Goal: Communication & Community: Answer question/provide support

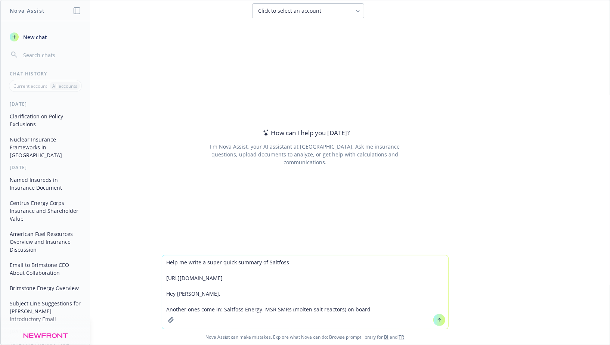
drag, startPoint x: 342, startPoint y: 311, endPoint x: 272, endPoint y: 310, distance: 70.6
click at [272, 310] on textarea "Help me write a super quick summary of Saltfoss [URL][DOMAIN_NAME] Hey [PERSON_…" at bounding box center [305, 292] width 286 height 74
click at [290, 312] on textarea "Help me write a super quick summary of Saltfoss [URL][DOMAIN_NAME] Hey [PERSON_…" at bounding box center [305, 292] width 286 height 74
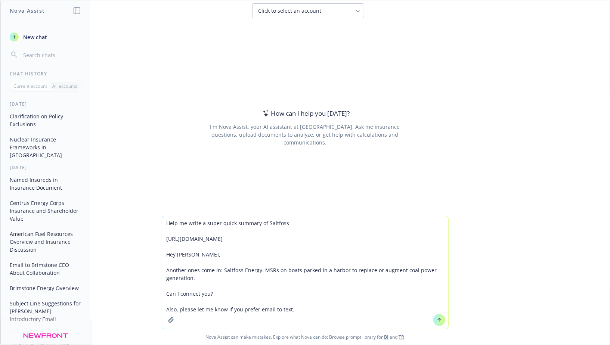
type textarea "Help me write a super quick summary of Saltfoss [URL][DOMAIN_NAME] Hey [PERSON_…"
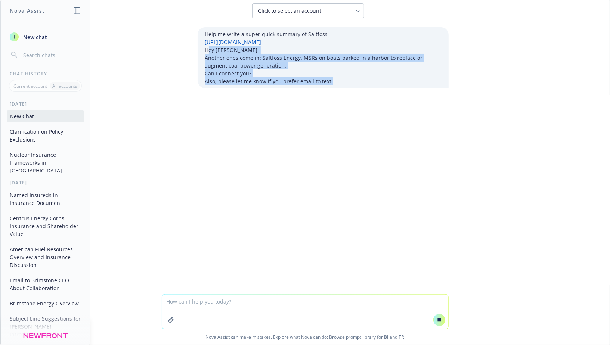
drag, startPoint x: 337, startPoint y: 83, endPoint x: 207, endPoint y: 50, distance: 133.7
click at [207, 50] on div "Help me write a super quick summary of Saltfoss [URL][DOMAIN_NAME] Hey [PERSON_…" at bounding box center [323, 57] width 236 height 55
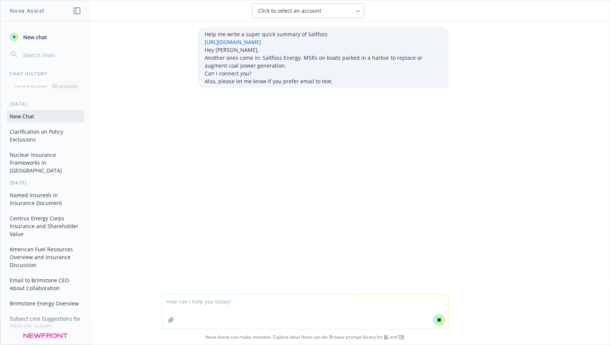
click at [211, 58] on p "Another ones come in: Saltfoss Energy. MSRs on boats parked in a harbor to repl…" at bounding box center [323, 62] width 236 height 16
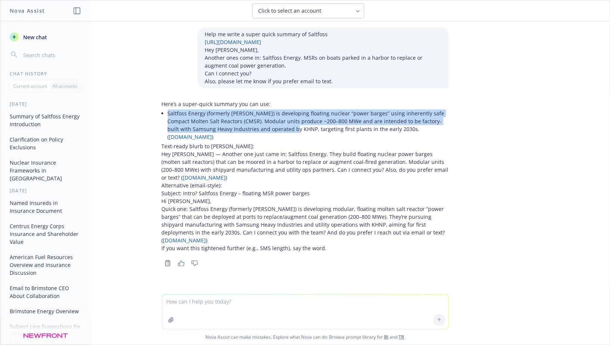
drag, startPoint x: 168, startPoint y: 115, endPoint x: 288, endPoint y: 126, distance: 121.2
click at [288, 126] on li "Saltfoss Energy (formerly [PERSON_NAME]) is developing floating nuclear “power …" at bounding box center [308, 125] width 281 height 34
copy li "Saltfoss Energy (formerly [PERSON_NAME]) is developing floating nuclear “power …"
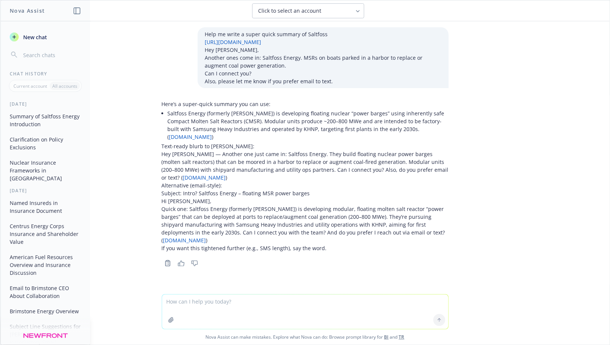
click at [264, 124] on li "Saltfoss Energy (formerly [PERSON_NAME]) is developing floating nuclear “power …" at bounding box center [308, 125] width 281 height 34
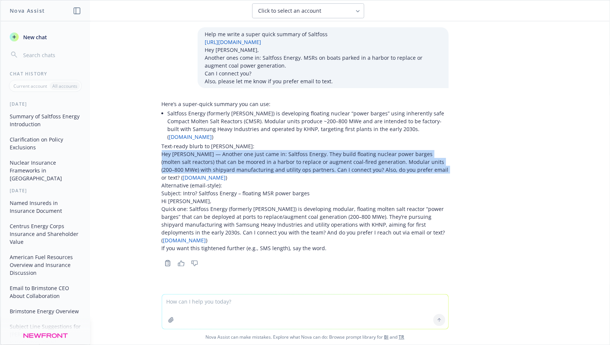
drag, startPoint x: 162, startPoint y: 146, endPoint x: 420, endPoint y: 161, distance: 258.8
click at [420, 161] on p "Hey [PERSON_NAME] — Another one just came in: Saltfoss Energy. They build float…" at bounding box center [305, 165] width 287 height 31
copy p "Hey [PERSON_NAME] — Another one just came in: Saltfoss Energy. They build float…"
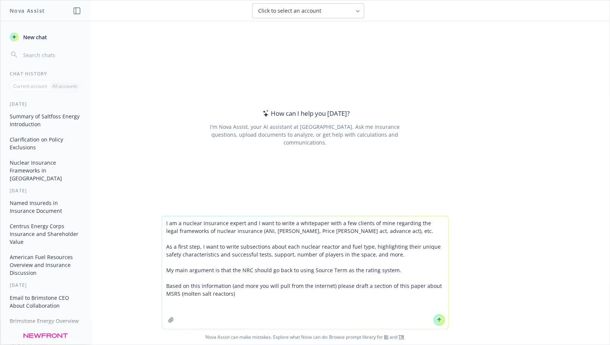
paste textarea "[URL][DOMAIN_NAME]"
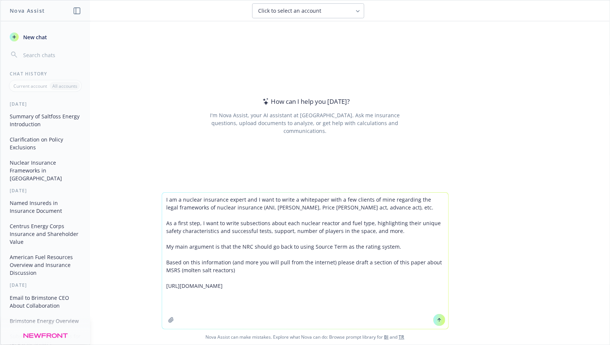
paste textarea "[URL][DOMAIN_NAME]"
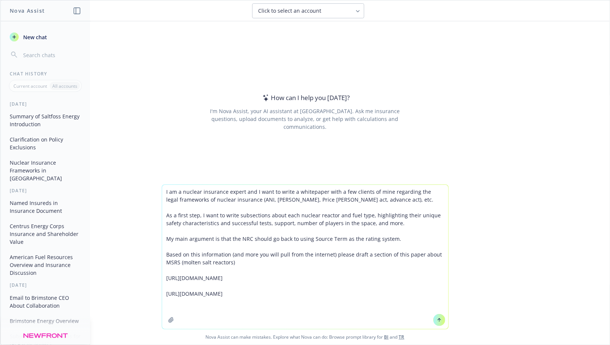
click at [371, 201] on textarea "I am a nuclear insurance expert and I want to write a whitepaper with a few cli…" at bounding box center [305, 257] width 286 height 144
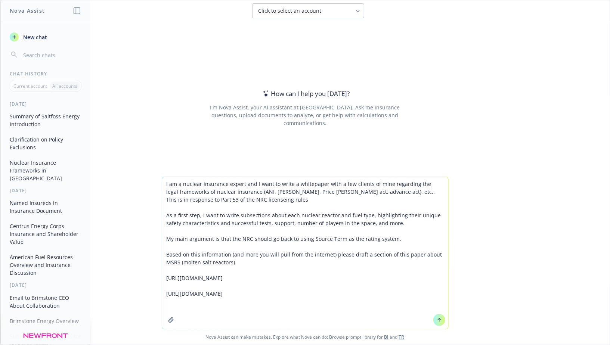
click at [328, 313] on textarea "I am a nuclear insurance expert and I want to write a whitepaper with a few cli…" at bounding box center [305, 253] width 286 height 152
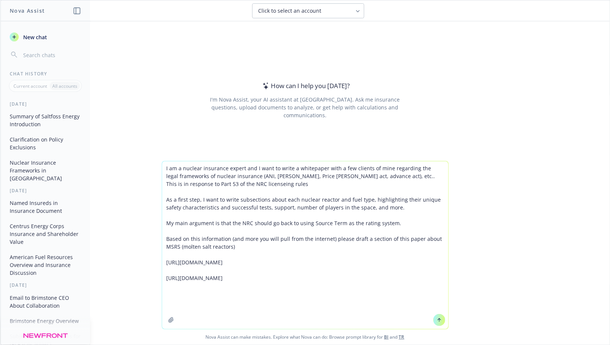
paste textarea "[URL][DOMAIN_NAME]"
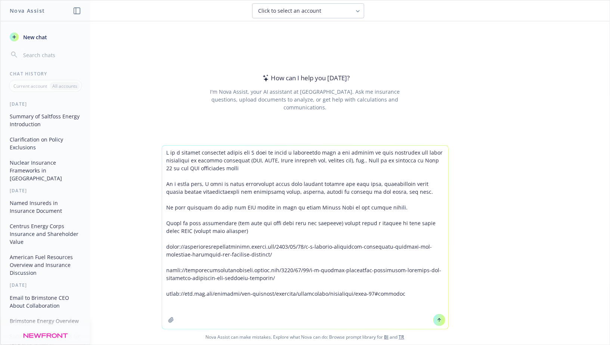
paste textarea "[URL][DOMAIN_NAME]"
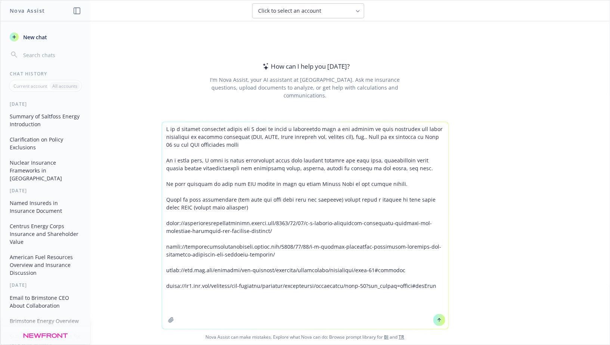
click at [408, 183] on textarea at bounding box center [305, 225] width 286 height 207
click at [243, 209] on textarea at bounding box center [305, 225] width 286 height 207
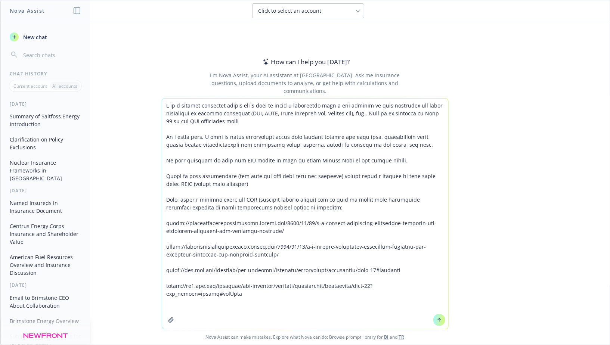
paste textarea "[URL][DOMAIN_NAME]"
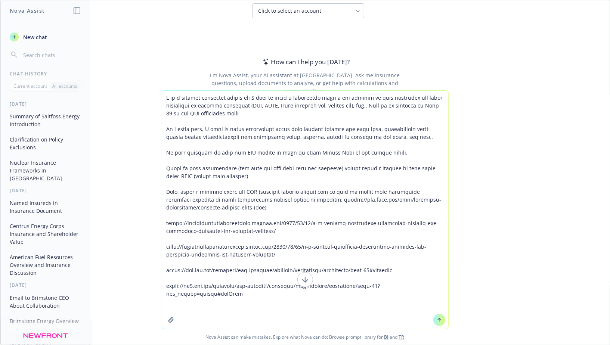
click at [266, 295] on textarea at bounding box center [305, 210] width 286 height 238
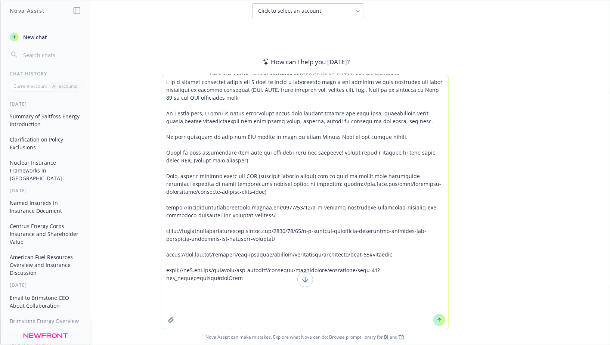
click at [271, 292] on textarea at bounding box center [305, 202] width 286 height 254
paste textarea "[URL][DOMAIN_NAME]"
click at [297, 299] on textarea at bounding box center [305, 202] width 286 height 254
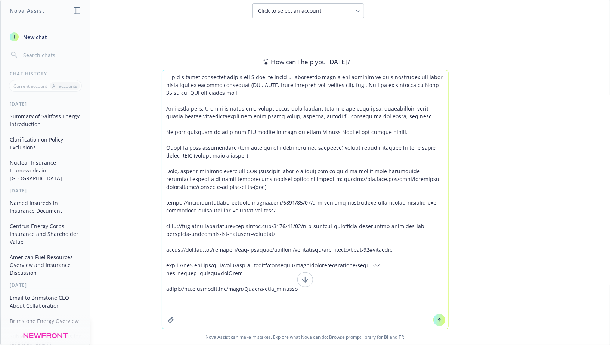
paste textarea "[URL][DOMAIN_NAME]"
click at [375, 213] on textarea at bounding box center [305, 199] width 286 height 259
type textarea "I am a nuclear insurance expert and I want to write a whitepaper with a few cli…"
click at [439, 322] on icon at bounding box center [439, 319] width 5 height 5
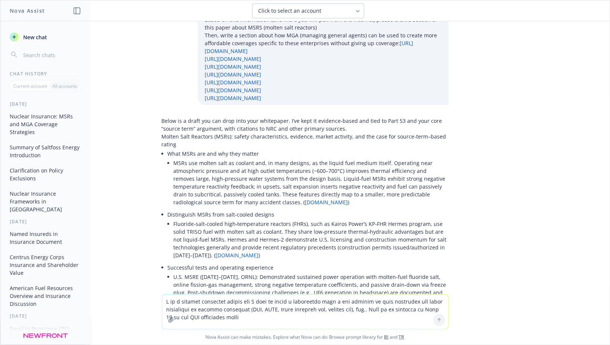
scroll to position [78, 0]
click at [203, 304] on textarea at bounding box center [305, 312] width 286 height 34
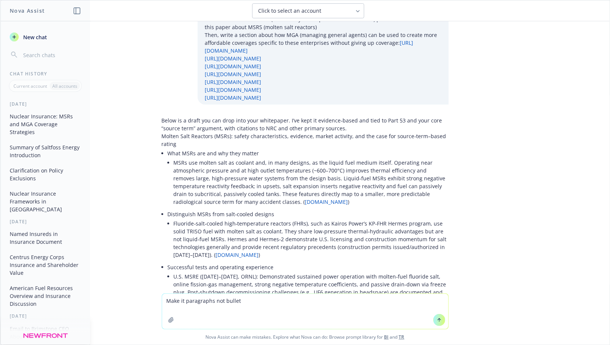
type textarea "Make it paragraphs not bullets"
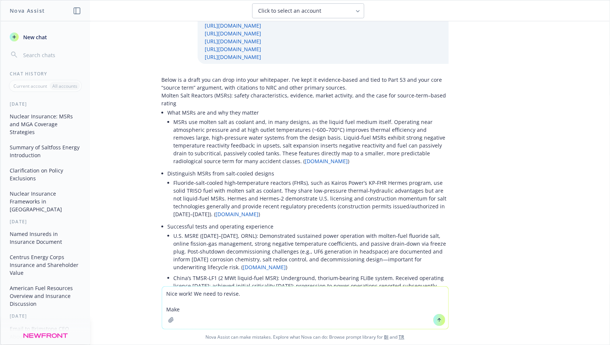
scroll to position [122, 0]
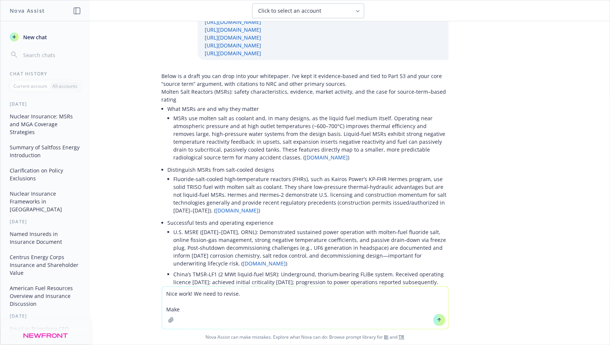
click at [242, 293] on textarea "Nice work! We need to revise. Make" at bounding box center [305, 308] width 286 height 42
click at [210, 310] on textarea "Nice work! We need to refine it. Make" at bounding box center [305, 308] width 286 height 42
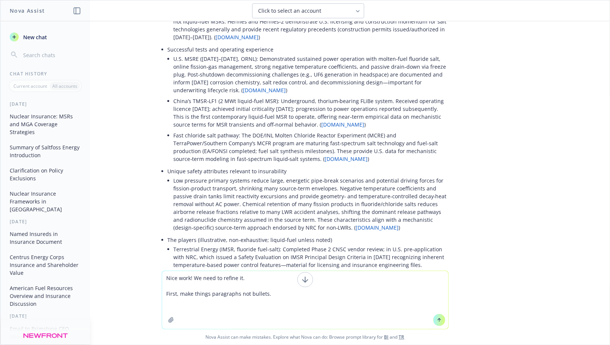
scroll to position [313, 0]
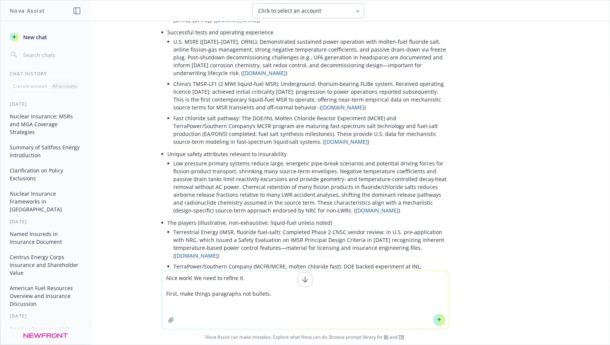
click at [253, 216] on li "Low pressure primary systems reduce large, energetic pipe‑break scenarios and p…" at bounding box center [311, 187] width 275 height 58
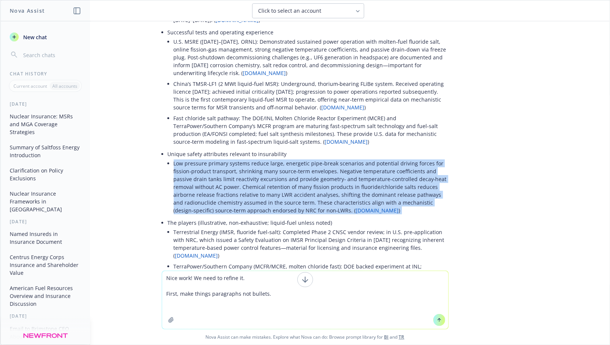
click at [253, 216] on li "Low pressure primary systems reduce large, energetic pipe‑break scenarios and p…" at bounding box center [311, 187] width 275 height 58
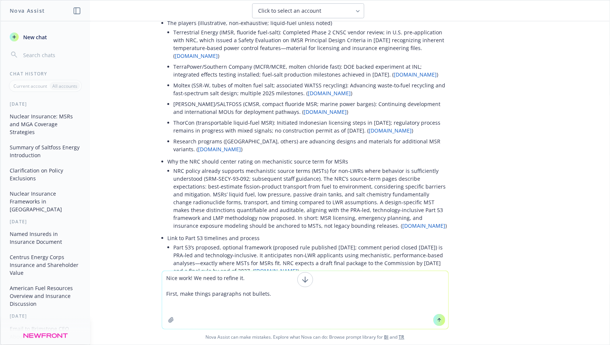
scroll to position [514, 0]
click at [240, 208] on li "NRC policy already supports mechanistic source terms (MSTs) for non‑LWRs where …" at bounding box center [311, 197] width 275 height 66
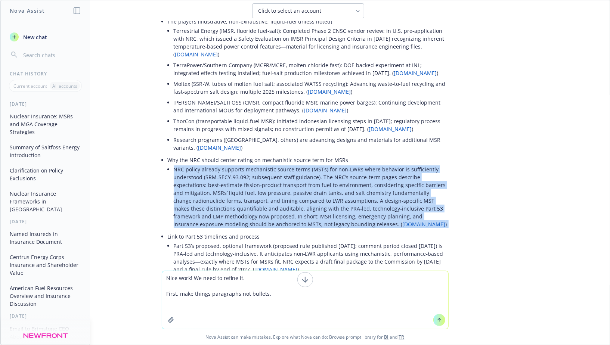
click at [240, 208] on li "NRC policy already supports mechanistic source terms (MSTs) for non‑LWRs where …" at bounding box center [311, 197] width 275 height 66
click at [234, 210] on li "NRC policy already supports mechanistic source terms (MSTs) for non‑LWRs where …" at bounding box center [311, 197] width 275 height 66
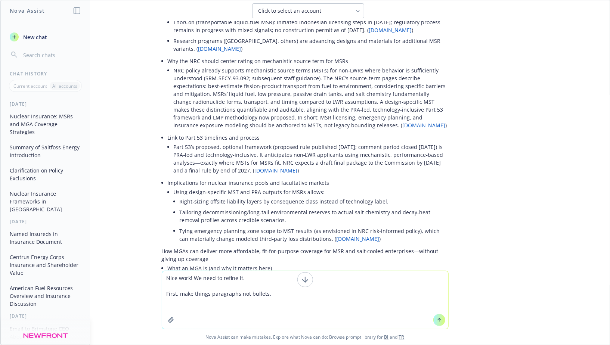
scroll to position [614, 0]
click at [242, 175] on li "Part 53’s proposed, optional framework (proposed rule published [DATE]; comment…" at bounding box center [311, 158] width 275 height 34
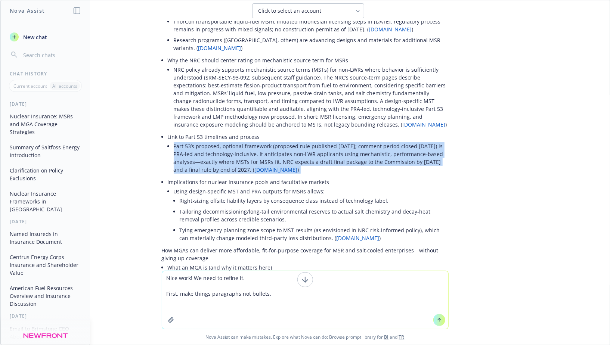
click at [242, 175] on li "Part 53’s proposed, optional framework (proposed rule published [DATE]; comment…" at bounding box center [311, 158] width 275 height 34
click at [237, 175] on li "Part 53’s proposed, optional framework (proposed rule published [DATE]; comment…" at bounding box center [311, 158] width 275 height 34
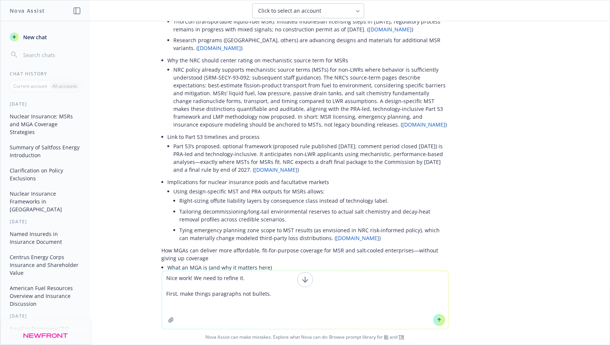
click at [248, 175] on li "Part 53’s proposed, optional framework (proposed rule published [DATE]; comment…" at bounding box center [311, 158] width 275 height 34
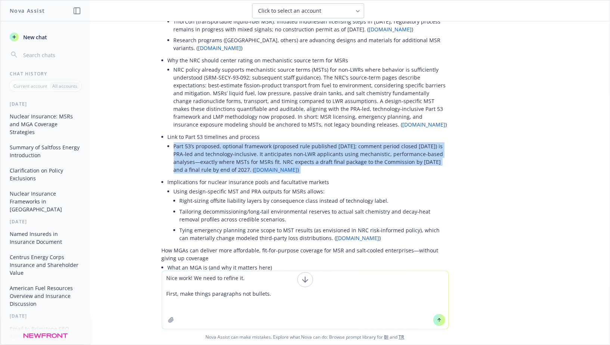
click at [248, 175] on li "Part 53’s proposed, optional framework (proposed rule published [DATE]; comment…" at bounding box center [311, 158] width 275 height 34
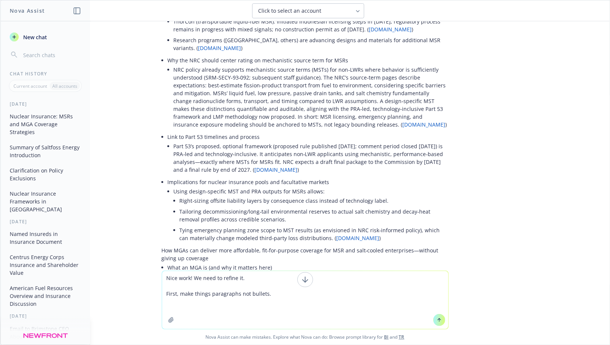
click at [235, 175] on li "Part 53’s proposed, optional framework (proposed rule published [DATE]; comment…" at bounding box center [311, 158] width 275 height 34
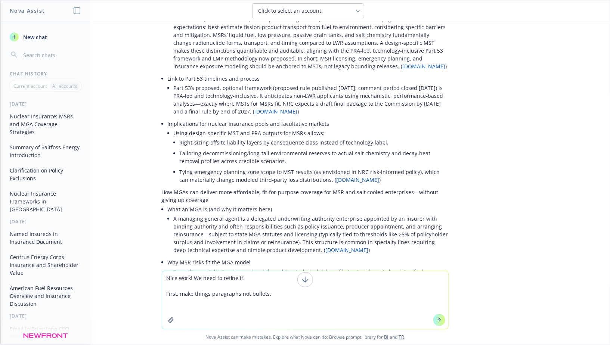
scroll to position [673, 0]
click at [207, 147] on li "Right‑sizing offsite liability layers by consequence class instead of technolog…" at bounding box center [314, 141] width 269 height 11
click at [215, 147] on li "Right‑sizing offsite liability layers by consequence class instead of technolog…" at bounding box center [314, 141] width 269 height 11
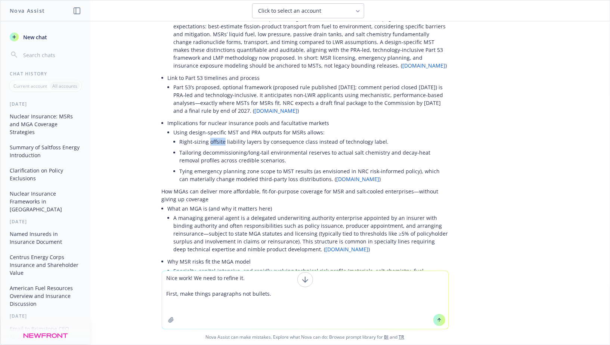
click at [215, 147] on li "Right‑sizing offsite liability layers by consequence class instead of technolog…" at bounding box center [314, 141] width 269 height 11
click at [215, 155] on li "Using design‑specific MST and PRA outputs for MSRs allows: Right‑sizing offsite…" at bounding box center [311, 156] width 275 height 59
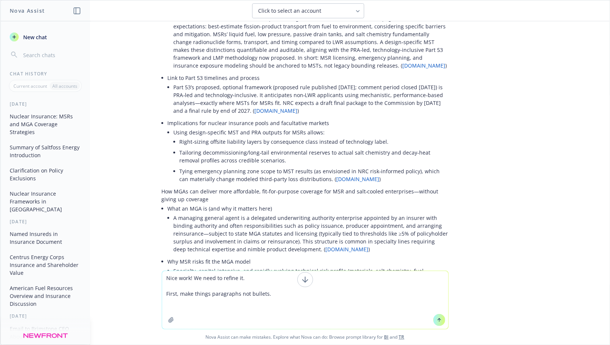
click at [224, 166] on li "Tailoring decommissioning/long‑tail environmental reserves to actual salt chemi…" at bounding box center [314, 156] width 269 height 19
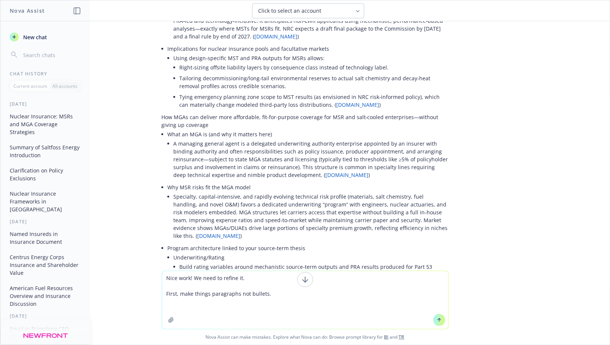
scroll to position [748, 0]
click at [265, 279] on textarea "Nice work! We need to refine it. First, make things paragraphs not bullets." at bounding box center [305, 300] width 286 height 58
click at [283, 290] on textarea "Nice work! We need to refine it. First, make things paragraphs not bullets." at bounding box center [305, 300] width 286 height 58
click at [280, 293] on textarea "Nice work! We need to refine it. First, make things paragraphs not bullets." at bounding box center [305, 300] width 286 height 58
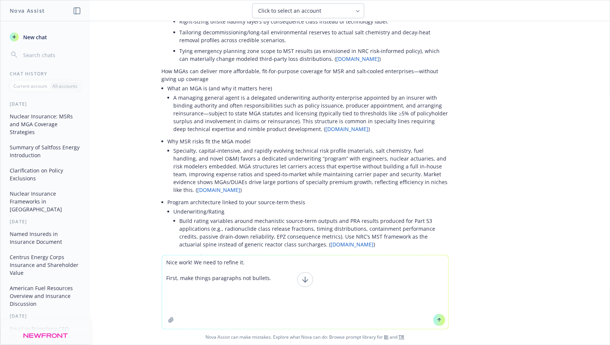
scroll to position [794, 0]
click at [259, 181] on li "Specialty, capital‑intensive, and rapidly evolving technical risk profile (mate…" at bounding box center [311, 169] width 275 height 50
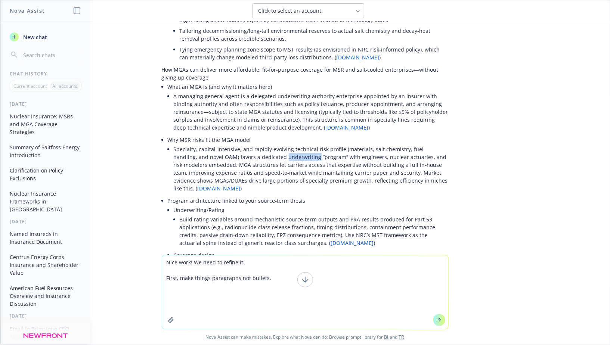
click at [259, 181] on li "Specialty, capital‑intensive, and rapidly evolving technical risk profile (mate…" at bounding box center [311, 169] width 275 height 50
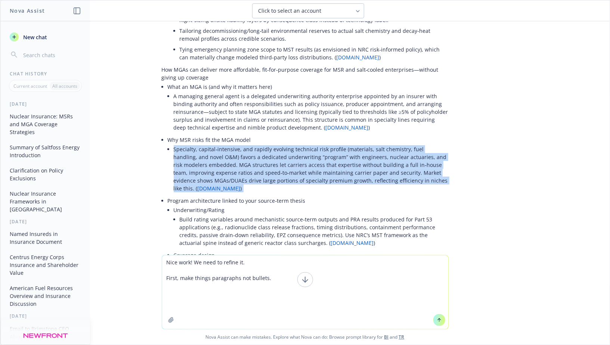
click at [259, 181] on li "Specialty, capital‑intensive, and rapidly evolving technical risk profile (mate…" at bounding box center [311, 169] width 275 height 50
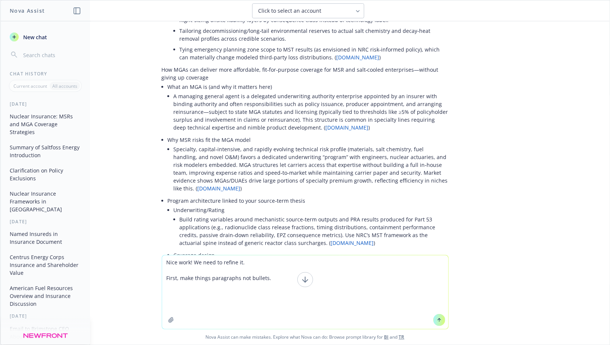
click at [230, 122] on li "A managing general agent is a delegated underwriting authority enterprise appoi…" at bounding box center [311, 112] width 275 height 42
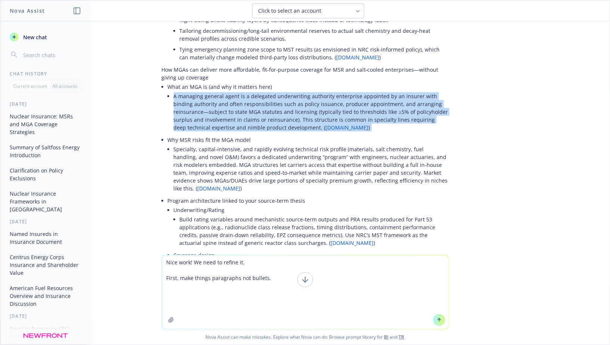
click at [230, 122] on li "A managing general agent is a delegated underwriting authority enterprise appoi…" at bounding box center [311, 112] width 275 height 42
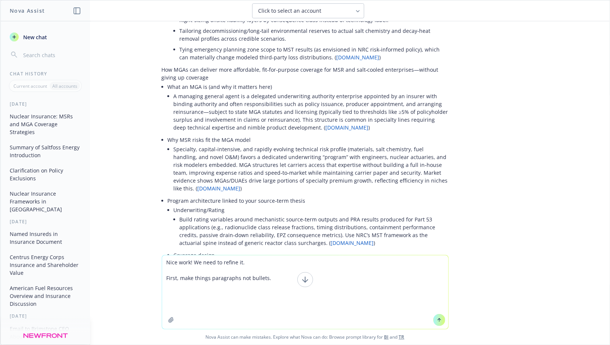
click at [221, 127] on li "A managing general agent is a delegated underwriting authority enterprise appoi…" at bounding box center [311, 112] width 275 height 42
click at [228, 299] on textarea "Nice work! We need to refine it. First, make things paragraphs not bullets." at bounding box center [305, 292] width 286 height 74
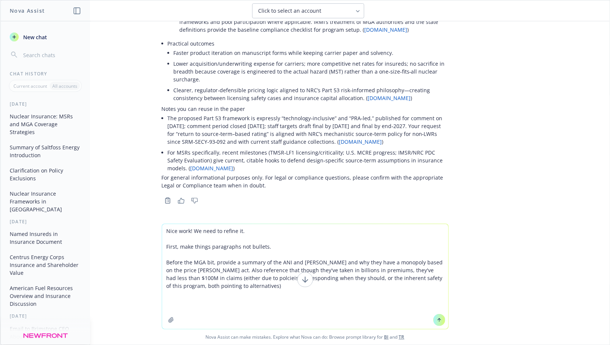
scroll to position [1190, 0]
click at [229, 147] on li "The proposed Part 53 framework is expressly “technology‑inclusive” and “PRA‑led…" at bounding box center [308, 130] width 281 height 34
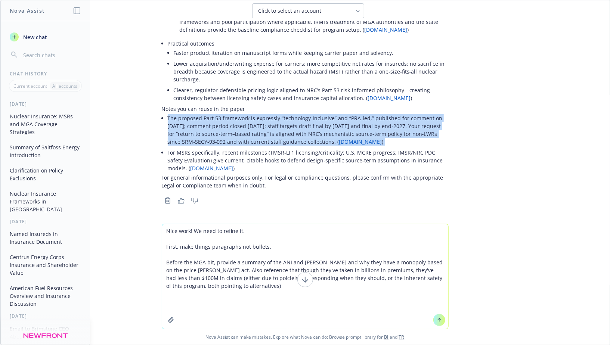
click at [229, 147] on li "The proposed Part 53 framework is expressly “technology‑inclusive” and “PRA‑led…" at bounding box center [308, 130] width 281 height 34
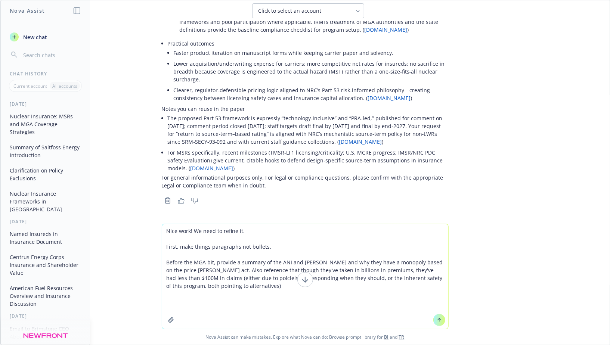
click at [221, 311] on textarea "Nice work! We need to refine it. First, make things paragraphs not bullets. Bef…" at bounding box center [305, 276] width 286 height 105
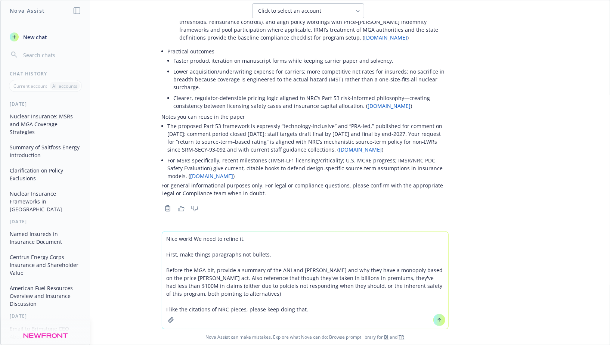
click at [270, 254] on textarea "Nice work! We need to refine it. First, make things paragraphs not bullets. Bef…" at bounding box center [305, 280] width 286 height 97
type textarea "Nice work! We need to refine it. First, make things paragraphs not bullets. Bef…"
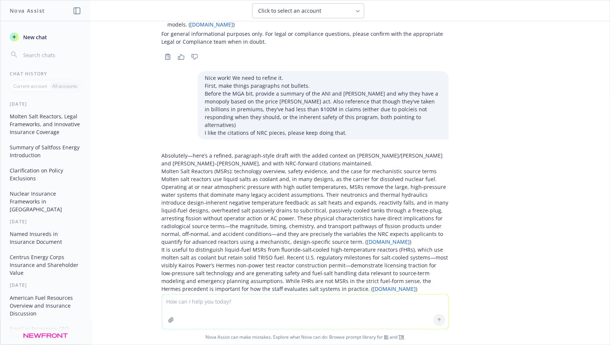
scroll to position [1331, 0]
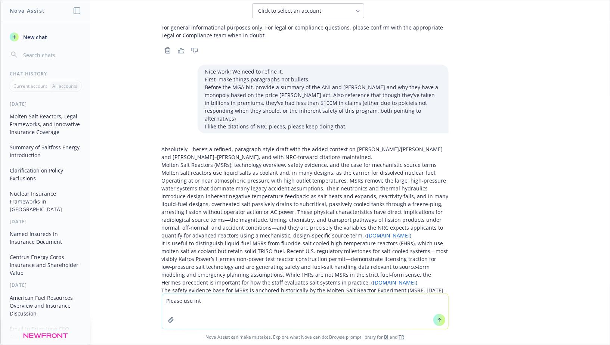
type textarea "Please use in"
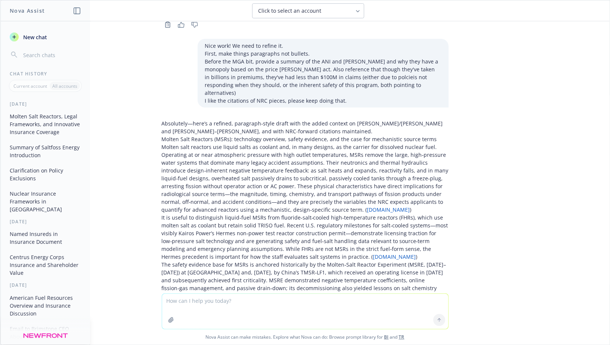
scroll to position [1378, 0]
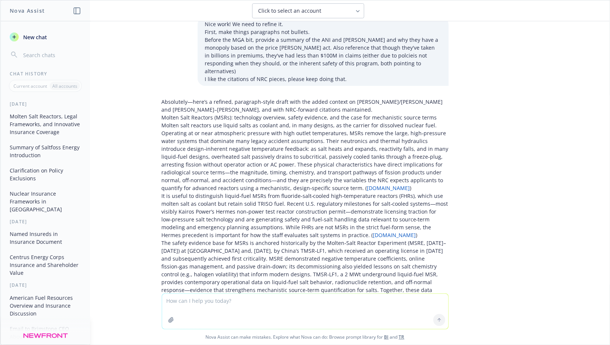
click at [237, 114] on p "Absolutely—here’s a refined, paragraph‑style draft with the added context on [P…" at bounding box center [305, 106] width 287 height 16
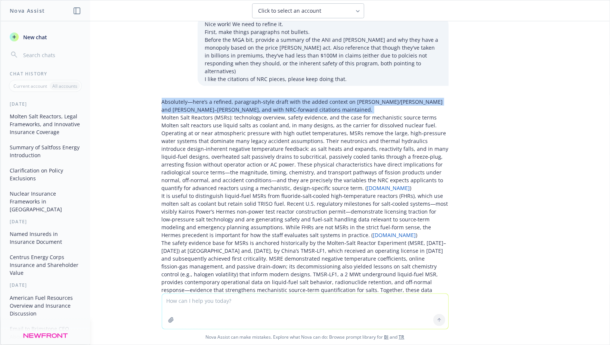
click at [237, 114] on p "Absolutely—here’s a refined, paragraph‑style draft with the added context on [P…" at bounding box center [305, 106] width 287 height 16
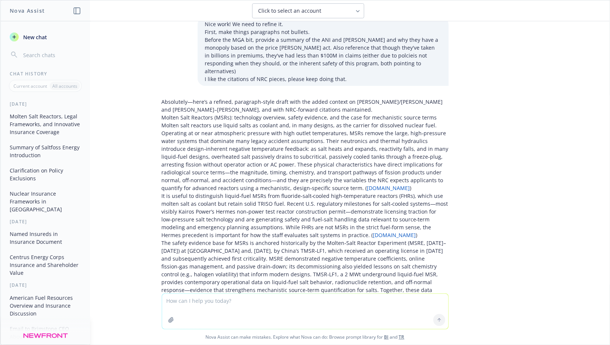
click at [231, 114] on p "Absolutely—here’s a refined, paragraph‑style draft with the added context on [P…" at bounding box center [305, 106] width 287 height 16
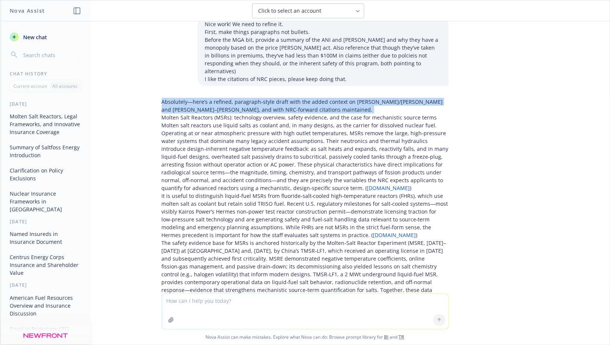
click at [231, 114] on p "Absolutely—here’s a refined, paragraph‑style draft with the added context on [P…" at bounding box center [305, 106] width 287 height 16
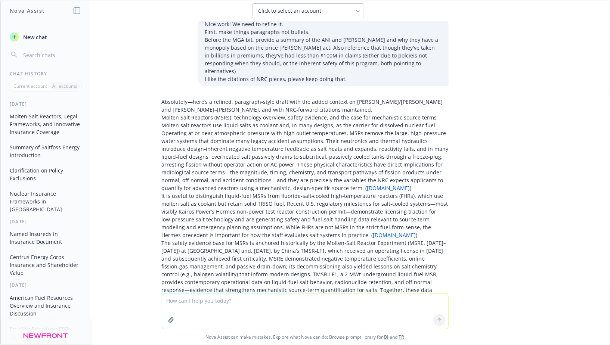
click at [226, 114] on p "Absolutely—here’s a refined, paragraph‑style draft with the added context on [P…" at bounding box center [305, 106] width 287 height 16
click at [221, 137] on p "Molten salt reactors use liquid salts as coolant and, in many designs, as the c…" at bounding box center [305, 156] width 287 height 71
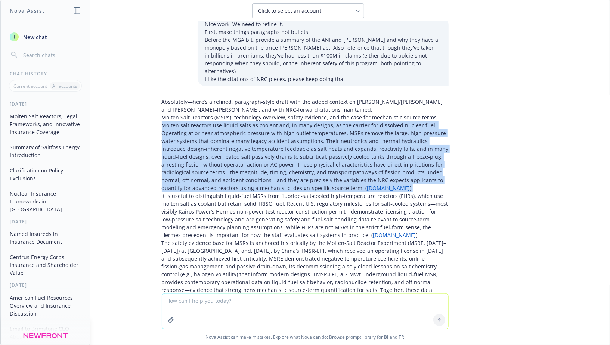
click at [221, 137] on p "Molten salt reactors use liquid salts as coolant and, in many designs, as the c…" at bounding box center [305, 156] width 287 height 71
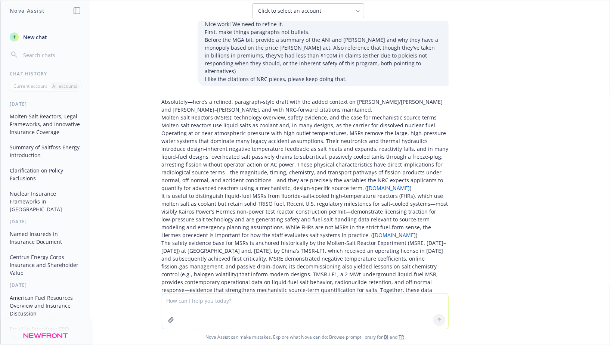
click at [221, 150] on p "Molten salt reactors use liquid salts as coolant and, in many designs, as the c…" at bounding box center [305, 156] width 287 height 71
click at [236, 161] on p "Molten salt reactors use liquid salts as coolant and, in many designs, as the c…" at bounding box center [305, 156] width 287 height 71
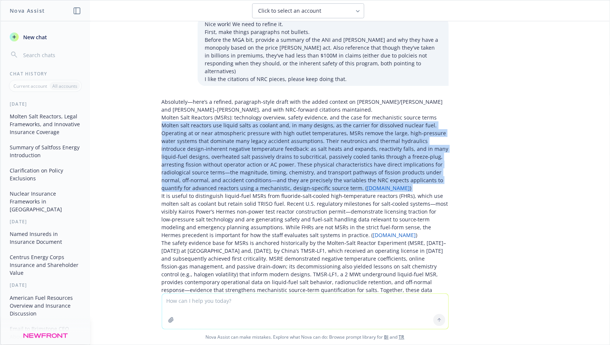
click at [236, 161] on p "Molten salt reactors use liquid salts as coolant and, in many designs, as the c…" at bounding box center [305, 156] width 287 height 71
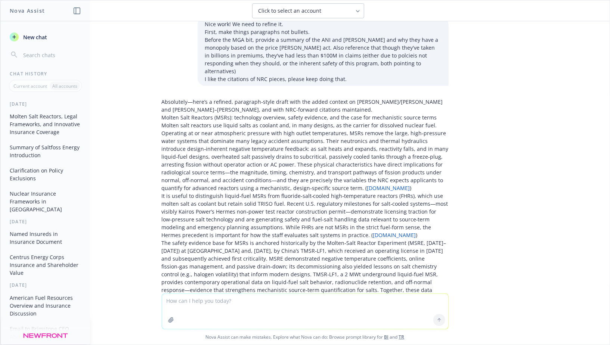
click at [238, 164] on p "Molten salt reactors use liquid salts as coolant and, in many designs, as the c…" at bounding box center [305, 156] width 287 height 71
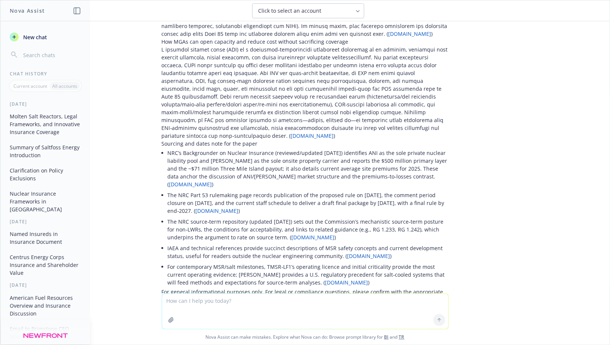
scroll to position [2070, 0]
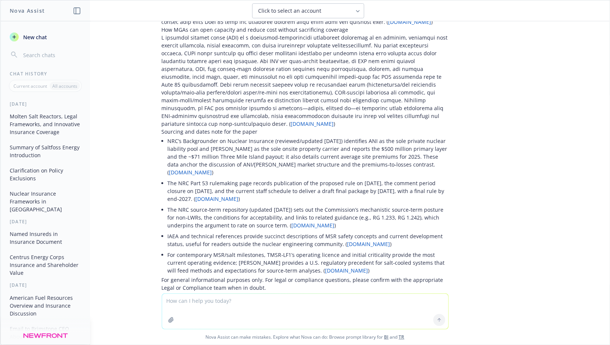
click at [203, 136] on li "NRC’s Backgrounder on Nuclear Insurance (reviewed/updated [DATE]) identifies AN…" at bounding box center [308, 157] width 281 height 42
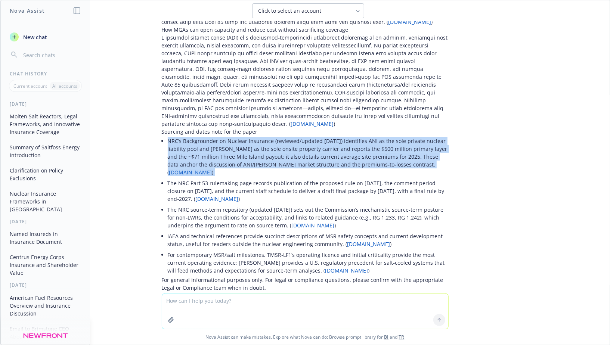
click at [203, 136] on li "NRC’s Backgrounder on Nuclear Insurance (reviewed/updated [DATE]) identifies AN…" at bounding box center [308, 157] width 281 height 42
click at [201, 136] on li "NRC’s Backgrounder on Nuclear Insurance (reviewed/updated [DATE]) identifies AN…" at bounding box center [308, 157] width 281 height 42
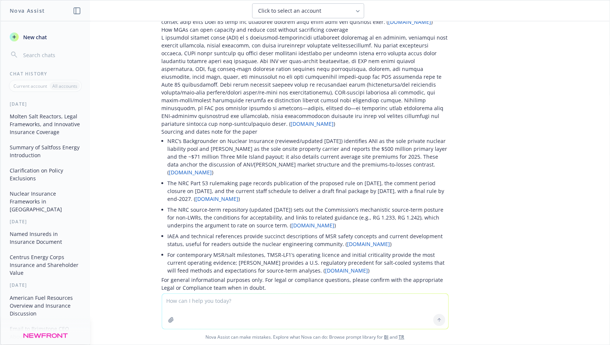
click at [190, 128] on p "Sourcing and dates note for the paper" at bounding box center [305, 132] width 287 height 8
click at [186, 128] on p "Sourcing and dates note for the paper" at bounding box center [305, 132] width 287 height 8
click at [198, 136] on li "NRC’s Backgrounder on Nuclear Insurance (reviewed/updated [DATE]) identifies AN…" at bounding box center [308, 157] width 281 height 42
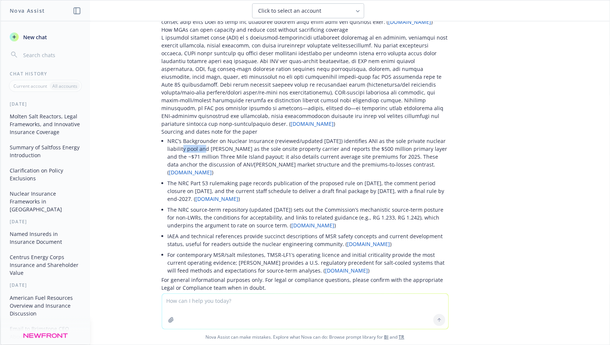
click at [198, 136] on li "NRC’s Backgrounder on Nuclear Insurance (reviewed/updated [DATE]) identifies AN…" at bounding box center [308, 157] width 281 height 42
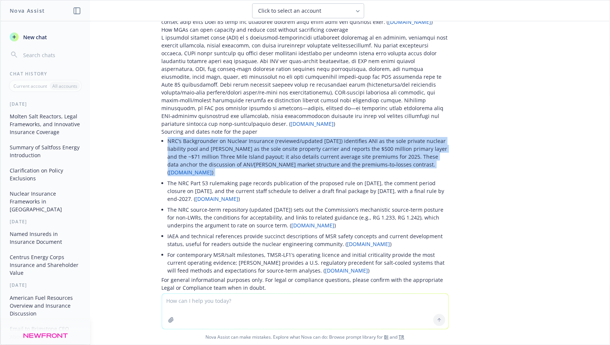
click at [198, 136] on li "NRC’s Backgrounder on Nuclear Insurance (reviewed/updated [DATE]) identifies AN…" at bounding box center [308, 157] width 281 height 42
click at [194, 136] on li "NRC’s Backgrounder on Nuclear Insurance (reviewed/updated [DATE]) identifies AN…" at bounding box center [308, 157] width 281 height 42
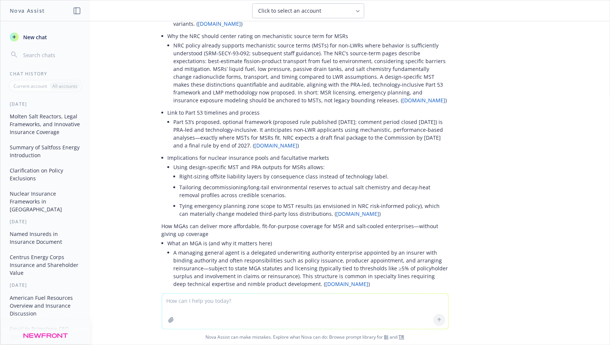
scroll to position [636, 0]
